Goal: Information Seeking & Learning: Get advice/opinions

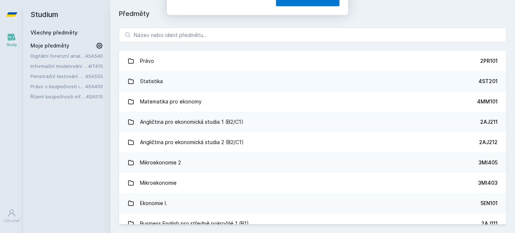
click at [257, 51] on button "Ne" at bounding box center [259, 47] width 26 height 18
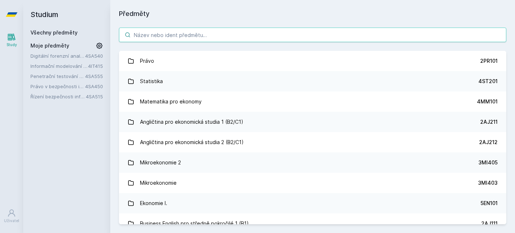
click at [238, 34] on input "search" at bounding box center [312, 35] width 387 height 15
paste input "Řízení projektů IS/ICT"
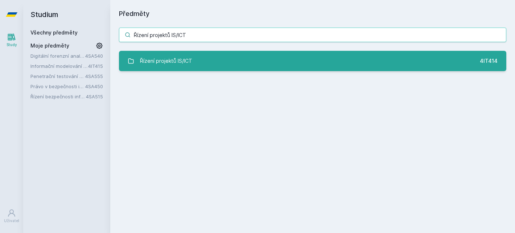
type input "Řízení projektů IS/ICT"
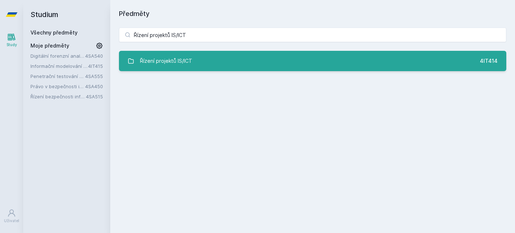
click at [235, 59] on link "Řízení projektů IS/ICT 4IT414" at bounding box center [312, 61] width 387 height 20
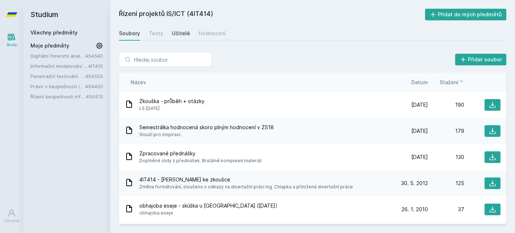
click at [180, 35] on div "Učitelé" at bounding box center [181, 33] width 18 height 7
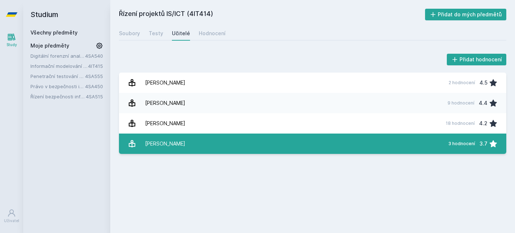
click at [224, 137] on link "[PERSON_NAME][DATE] hodnocení 3.7" at bounding box center [312, 143] width 387 height 20
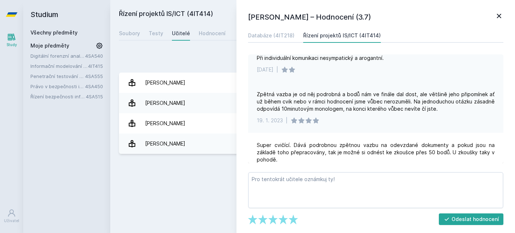
scroll to position [20, 0]
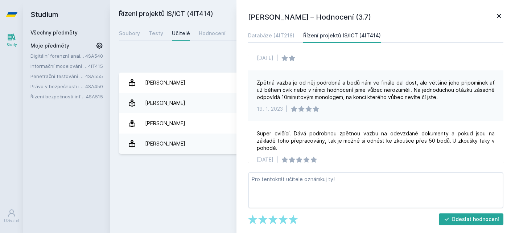
click at [498, 16] on icon at bounding box center [499, 16] width 9 height 9
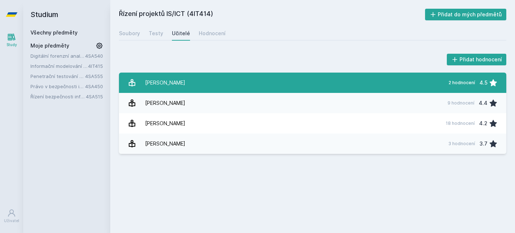
click at [308, 85] on link "[PERSON_NAME] 2 hodnocení 4.5" at bounding box center [312, 83] width 387 height 20
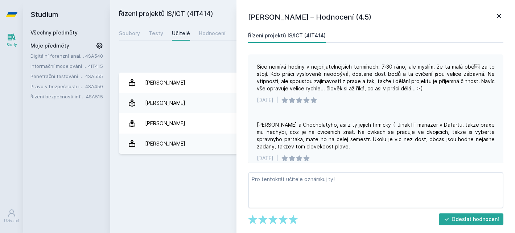
scroll to position [6, 0]
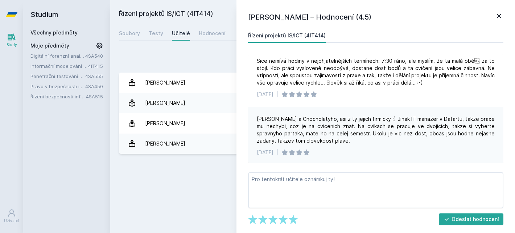
drag, startPoint x: 310, startPoint y: 123, endPoint x: 357, endPoint y: 141, distance: 50.8
click at [357, 141] on div "[PERSON_NAME] a Chocholatyho, asi z ty jejich firmicky :) Jinak IT manazer v Da…" at bounding box center [376, 129] width 238 height 29
click at [356, 139] on div "[PERSON_NAME] a Chocholatyho, asi z ty jejich firmicky :) Jinak IT manazer v Da…" at bounding box center [376, 129] width 238 height 29
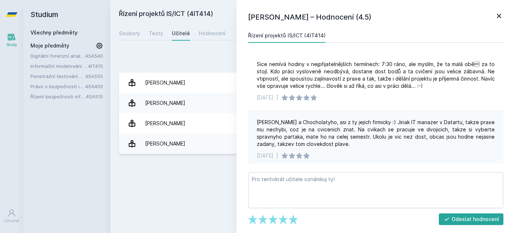
scroll to position [0, 0]
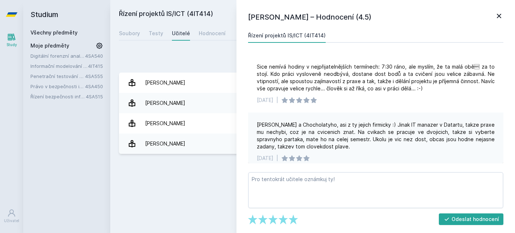
click at [501, 17] on icon at bounding box center [499, 16] width 4 height 4
